Goal: Task Accomplishment & Management: Use online tool/utility

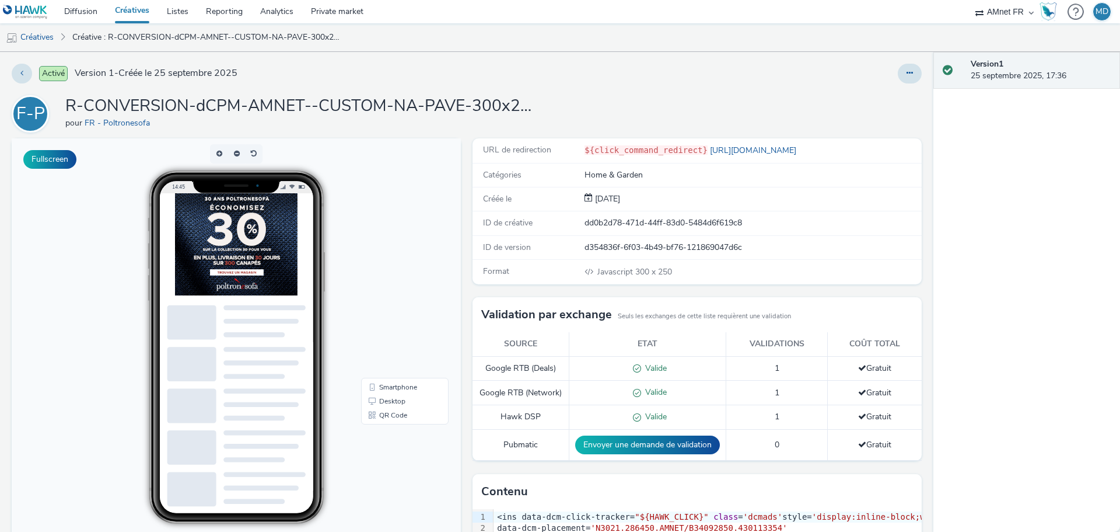
scroll to position [11, 0]
click at [272, 263] on img at bounding box center [262, 264] width 175 height 146
click at [246, 281] on img at bounding box center [262, 264] width 175 height 146
click at [258, 260] on img at bounding box center [262, 264] width 175 height 146
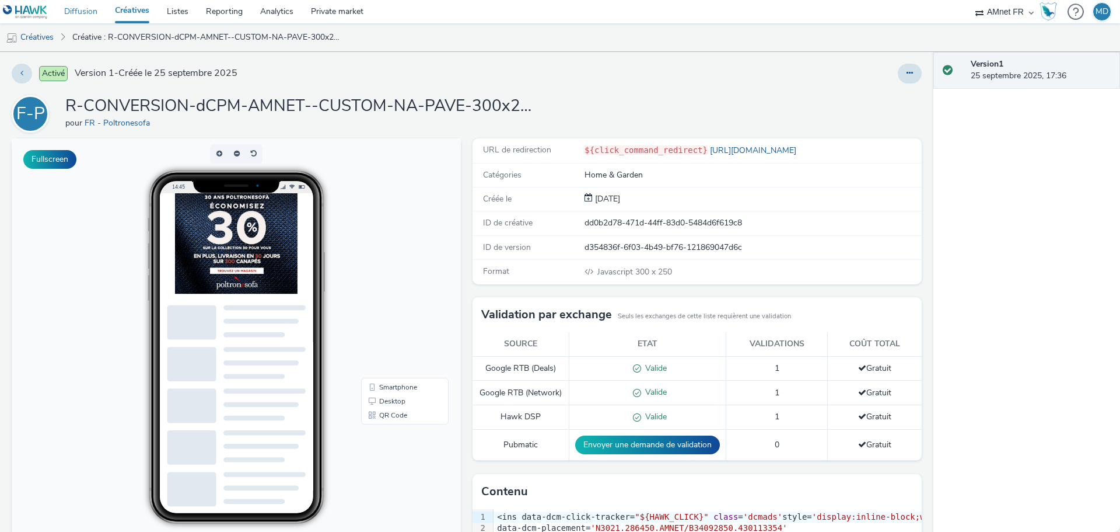
click at [92, 10] on link "Diffusion" at bounding box center [80, 11] width 51 height 23
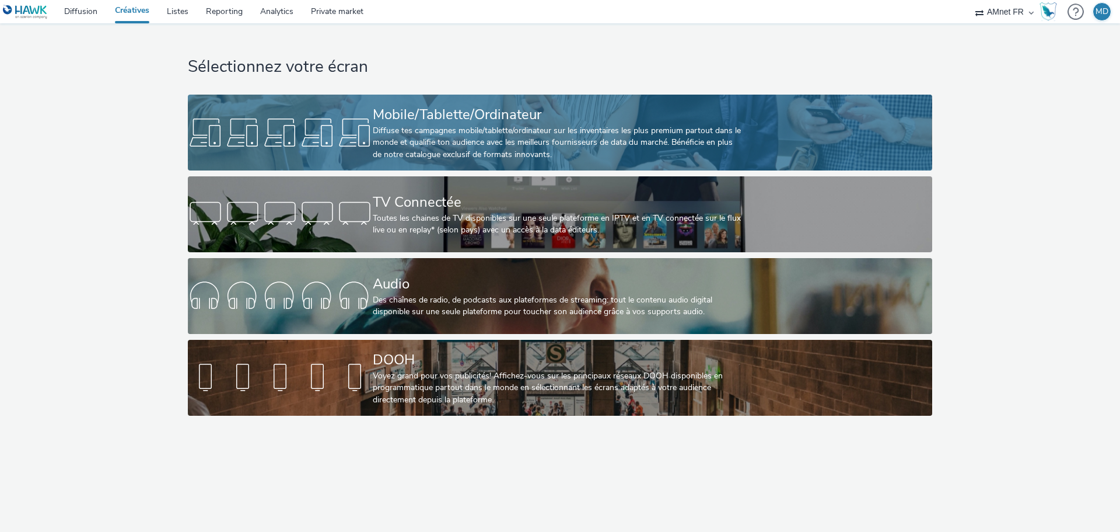
click at [490, 141] on div "Diffuse tes campagnes mobile/tablette/ordinateur sur les inventaires les plus p…" at bounding box center [558, 143] width 370 height 36
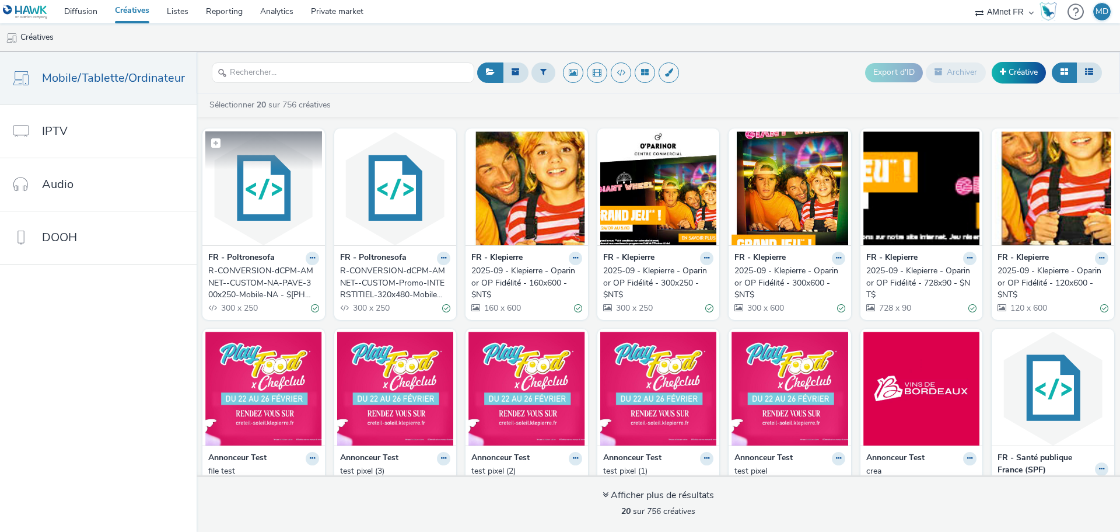
click at [275, 210] on img at bounding box center [263, 188] width 117 height 114
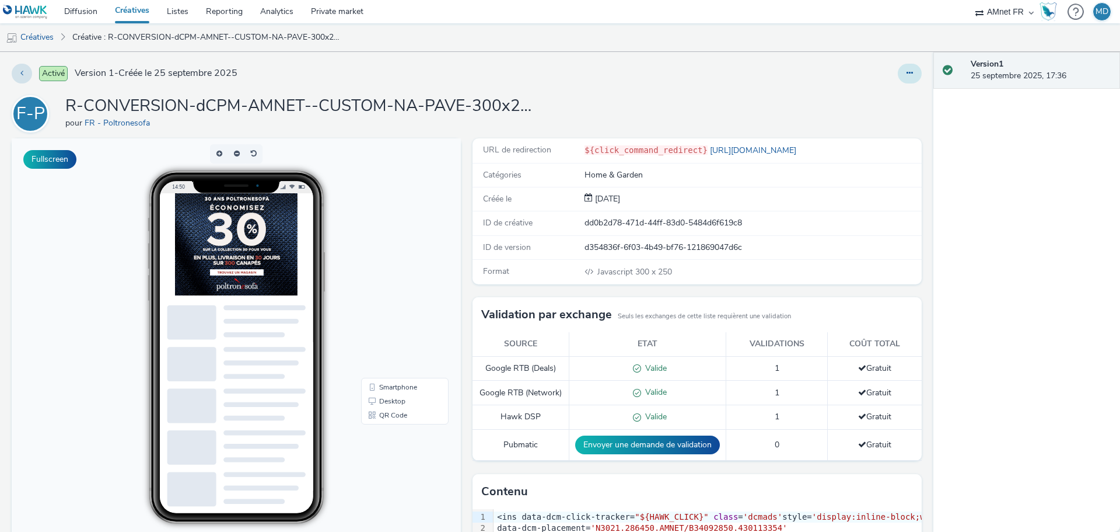
click at [907, 72] on icon at bounding box center [910, 73] width 6 height 8
click at [879, 100] on link "Modifier" at bounding box center [878, 96] width 88 height 23
